Goal: Task Accomplishment & Management: Complete application form

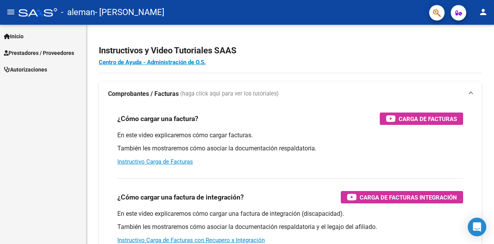
click at [19, 53] on span "Prestadores / Proveedores" at bounding box center [39, 53] width 70 height 8
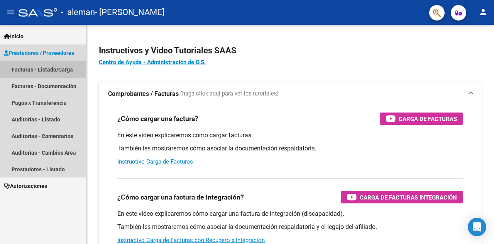
click at [37, 71] on link "Facturas - Listado/Carga" at bounding box center [43, 69] width 86 height 17
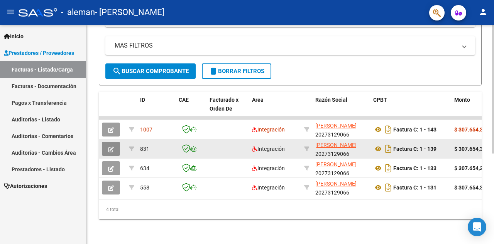
click at [107, 142] on button "button" at bounding box center [111, 149] width 18 height 14
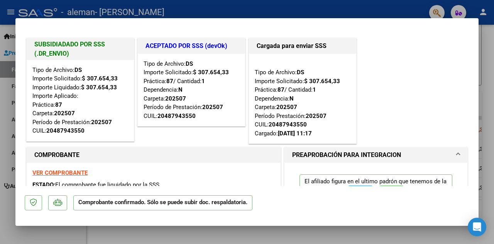
click at [47, 19] on mat-dialog-container "SUBSIDIADADO POR SSS (.DR_ENVIO) Tipo de Archivo: DS Importe Solicitado: $ 307.…" at bounding box center [247, 121] width 464 height 207
click at [49, 14] on div at bounding box center [247, 122] width 494 height 244
type input "$ 0,00"
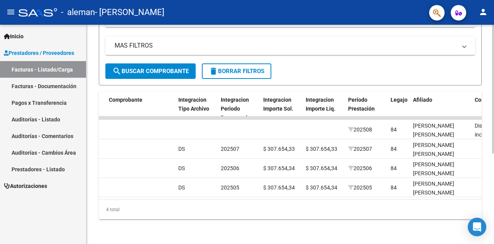
scroll to position [0, 875]
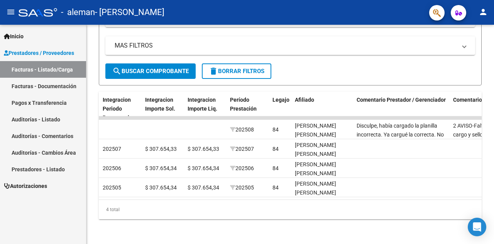
click at [53, 95] on link "Pagos x Transferencia" at bounding box center [43, 102] width 86 height 17
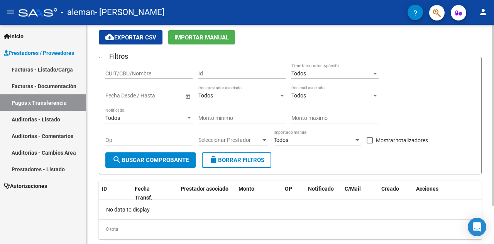
scroll to position [46, 0]
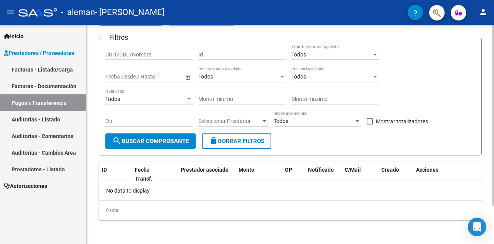
click at [143, 198] on div "No data to display" at bounding box center [290, 190] width 383 height 19
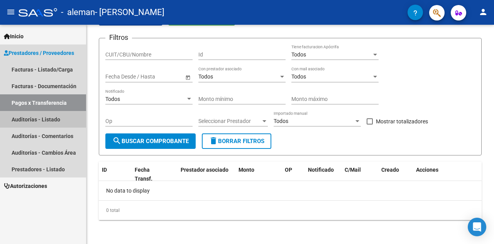
click at [44, 121] on link "Auditorías - Listado" at bounding box center [43, 119] width 86 height 17
